Goal: Navigation & Orientation: Find specific page/section

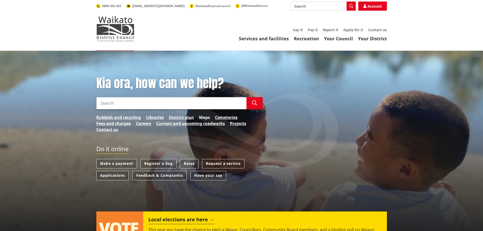
click at [204, 118] on link "Maps" at bounding box center [204, 117] width 11 height 6
click at [174, 116] on link "District plan" at bounding box center [181, 117] width 25 height 6
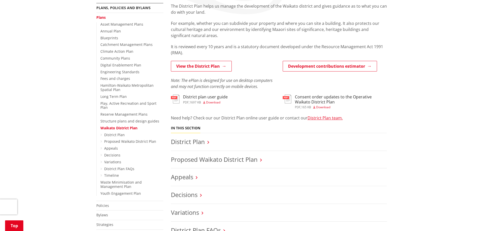
scroll to position [101, 0]
